Goal: Transaction & Acquisition: Purchase product/service

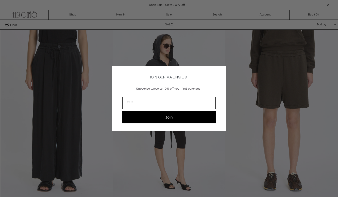
click at [220, 70] on circle "Close dialog" at bounding box center [221, 69] width 5 height 5
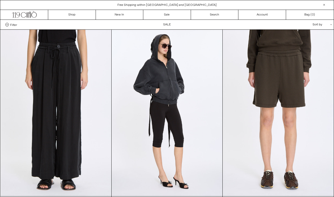
click at [24, 27] on div "Filter Designer .cls-1{fill:#231f20} Ann Demeulemeester Balenciaga Doffer Boys" at bounding box center [167, 25] width 334 height 10
click at [13, 28] on div "Filter Designer .cls-1{fill:#231f20} Ann Demeulemeester Balenciaga Doffer Boys" at bounding box center [167, 25] width 334 height 10
click at [14, 25] on span "Filter" at bounding box center [13, 25] width 7 height 4
click at [0, 0] on select "**********" at bounding box center [0, 0] width 0 height 0
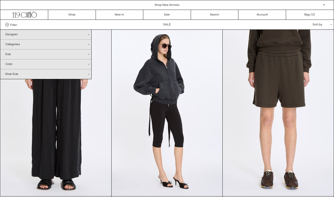
click at [28, 36] on div "Designer .cls-1{fill:#231f20}" at bounding box center [45, 35] width 91 height 10
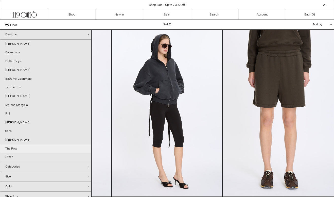
click at [14, 148] on link "The Row" at bounding box center [45, 148] width 91 height 9
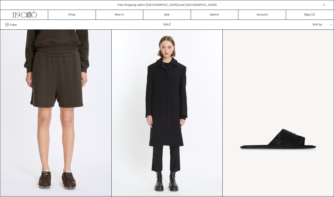
click at [9, 24] on label "Filter" at bounding box center [11, 25] width 12 height 4
click at [0, 0] on select "**********" at bounding box center [0, 0] width 0 height 0
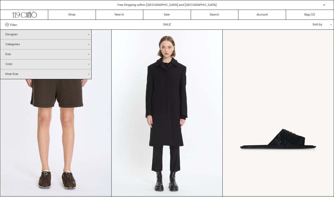
click at [11, 37] on div "Designer .cls-1{fill:#231f20}" at bounding box center [45, 35] width 91 height 10
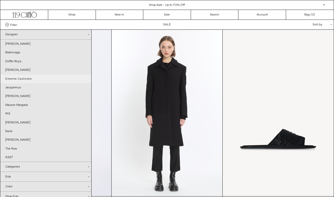
click at [26, 77] on link "Extreme Cashmere" at bounding box center [45, 79] width 91 height 9
